Goal: Navigation & Orientation: Find specific page/section

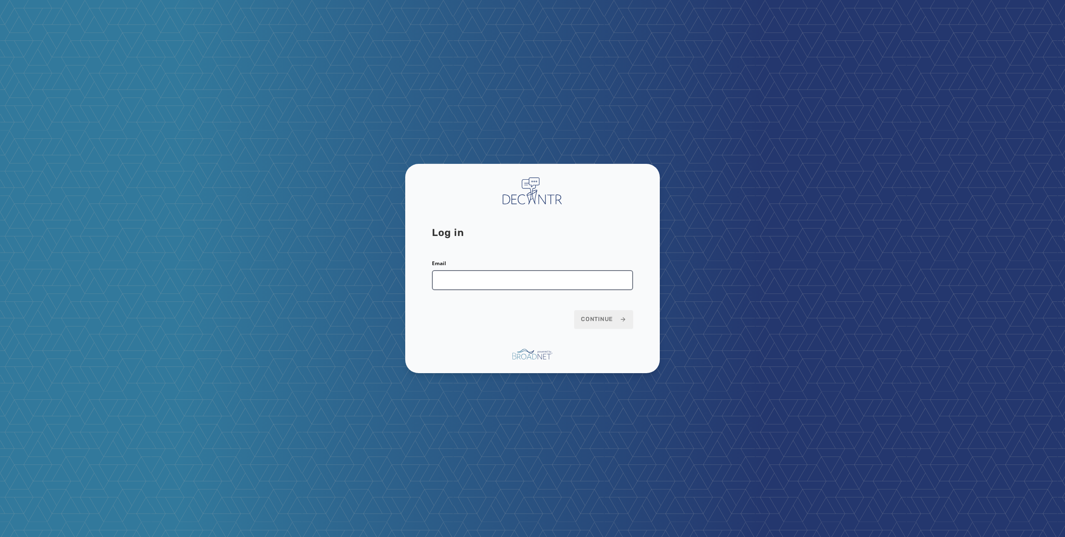
click at [547, 278] on input "Email" at bounding box center [532, 280] width 201 height 20
type input "**********"
click at [607, 331] on div "**********" at bounding box center [532, 269] width 255 height 210
click at [612, 313] on button "Continue" at bounding box center [603, 319] width 59 height 18
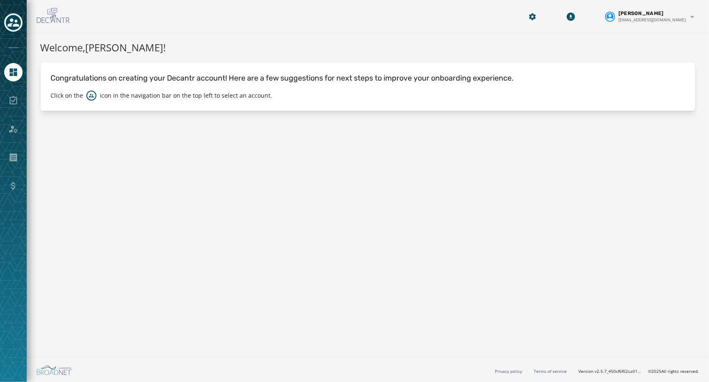
click at [15, 23] on icon "Toggle account select drawer" at bounding box center [14, 23] width 12 height 12
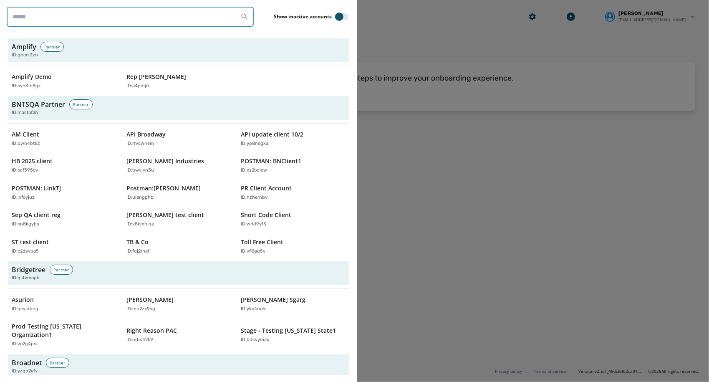
click at [45, 13] on input "search" at bounding box center [130, 17] width 247 height 20
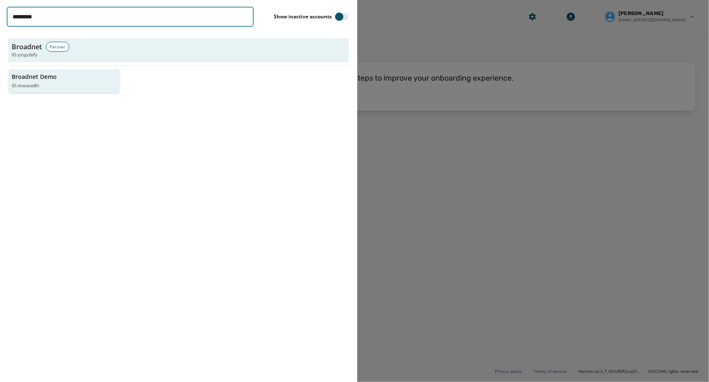
type input "********"
click at [62, 78] on div "Broadnet Demo ID: rbwave8h" at bounding box center [60, 81] width 96 height 17
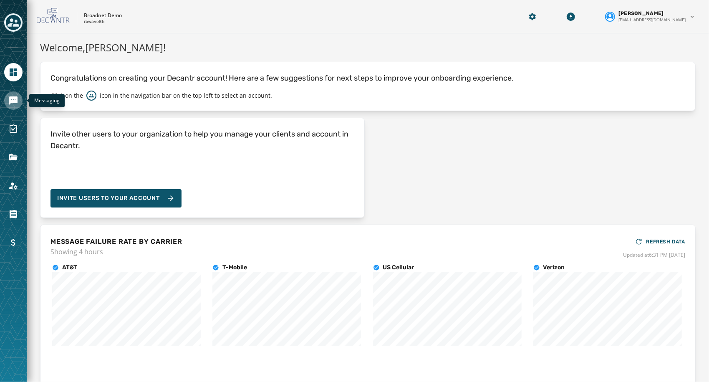
click at [7, 103] on link "Navigate to Messaging" at bounding box center [13, 100] width 18 height 18
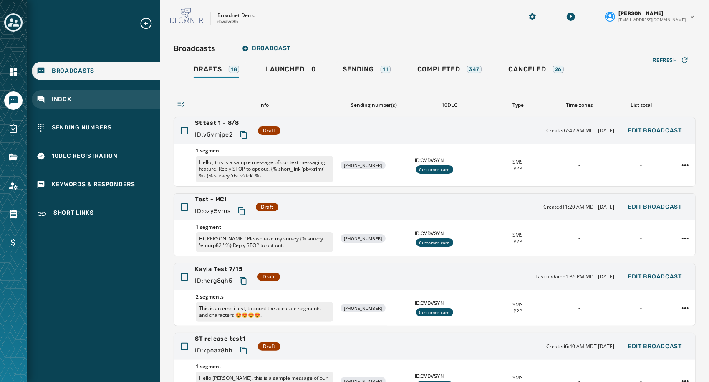
click at [82, 96] on div "Inbox" at bounding box center [96, 99] width 129 height 18
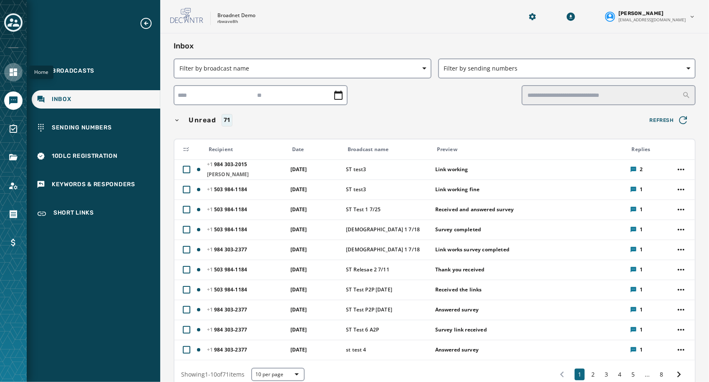
click at [13, 71] on icon "Navigate to Home" at bounding box center [13, 72] width 10 height 10
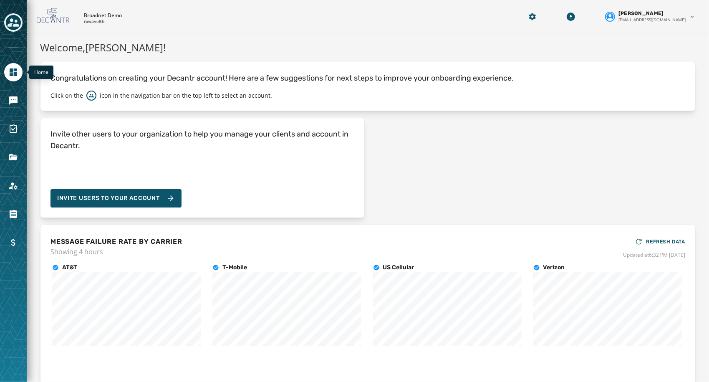
click at [13, 71] on icon "Navigate to Home" at bounding box center [13, 72] width 10 height 10
click at [15, 26] on icon "Toggle account select drawer" at bounding box center [14, 22] width 12 height 8
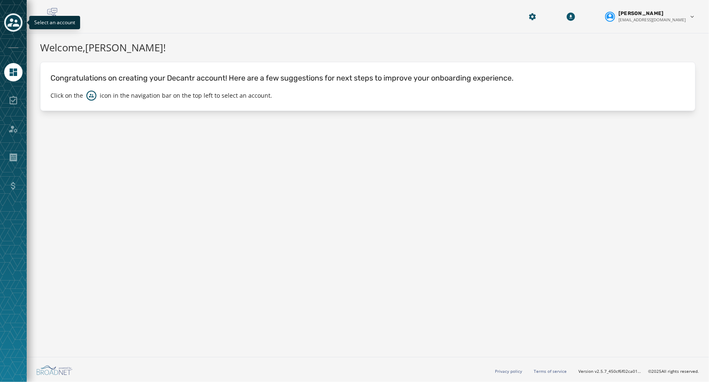
click at [15, 26] on icon "Toggle account select drawer" at bounding box center [14, 22] width 12 height 8
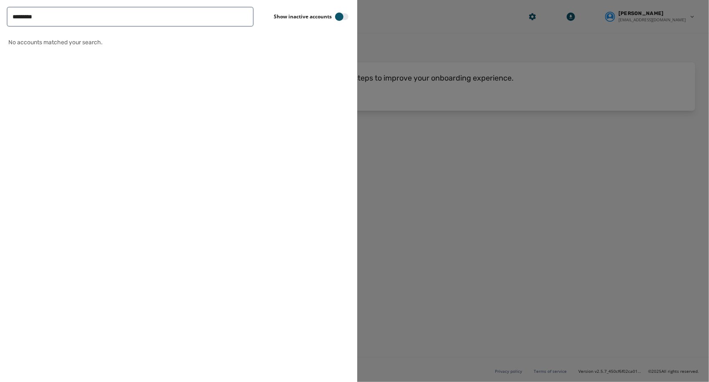
click at [372, 90] on div at bounding box center [354, 191] width 709 height 382
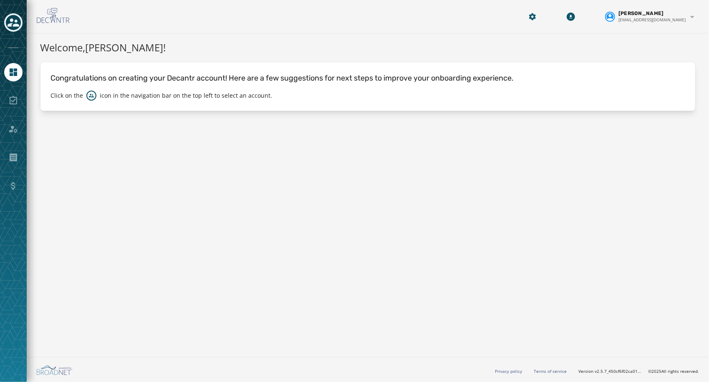
click at [7, 126] on div at bounding box center [13, 129] width 18 height 18
click at [18, 81] on div at bounding box center [13, 191] width 27 height 382
click at [16, 73] on icon "Navigate to Home" at bounding box center [14, 72] width 8 height 8
click at [15, 18] on icon "Toggle account select drawer" at bounding box center [14, 23] width 12 height 12
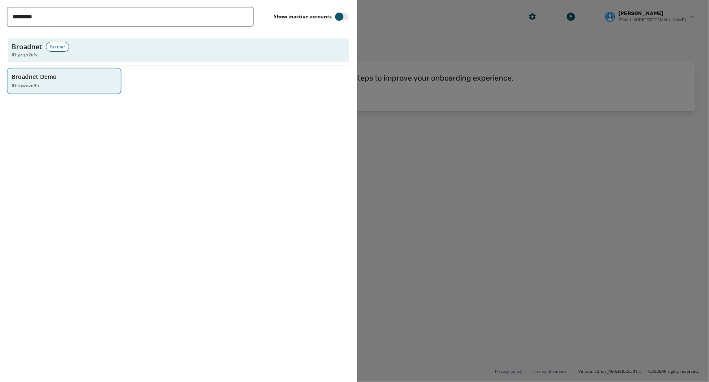
click at [43, 80] on p "Broadnet Demo" at bounding box center [34, 77] width 45 height 8
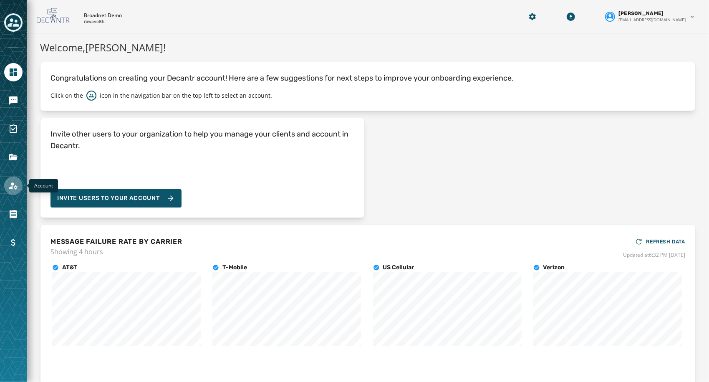
click at [15, 182] on icon "Navigate to Account" at bounding box center [13, 186] width 10 height 10
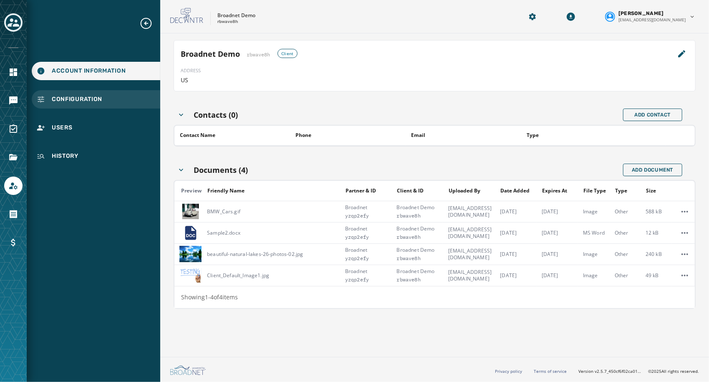
click at [77, 95] on span "Configuration" at bounding box center [77, 99] width 50 height 8
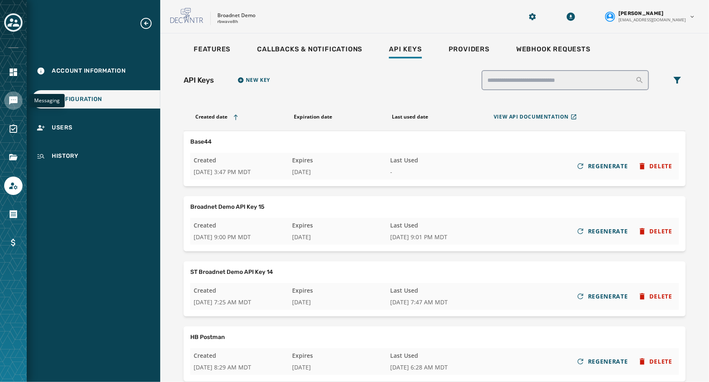
click at [15, 96] on icon "Navigate to Messaging" at bounding box center [13, 100] width 8 height 8
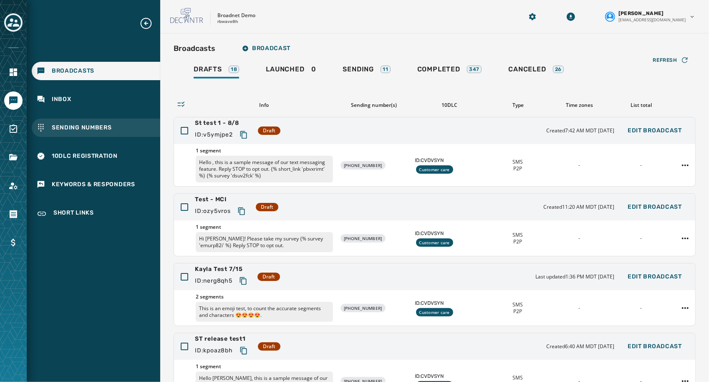
click at [76, 131] on span "Sending Numbers" at bounding box center [82, 128] width 60 height 8
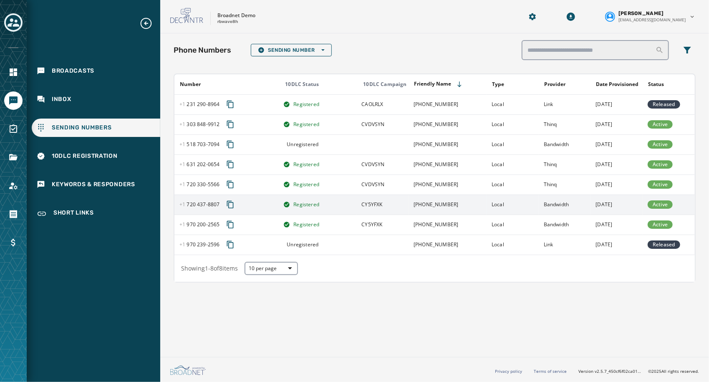
click at [260, 205] on div "+1 720 437 - 8807" at bounding box center [228, 204] width 98 height 15
